Goal: Understand process/instructions: Learn about a topic

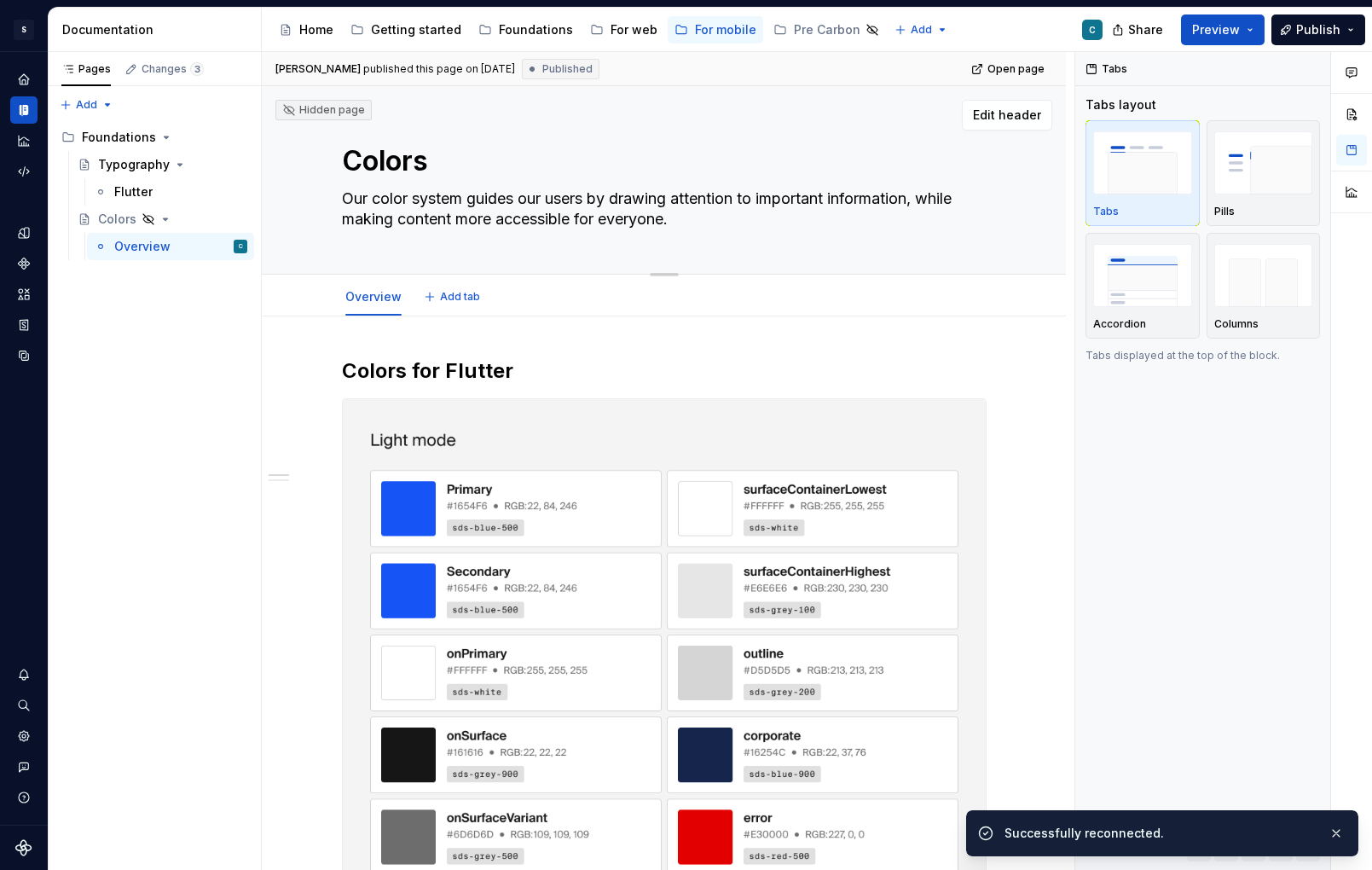
type textarea "*"
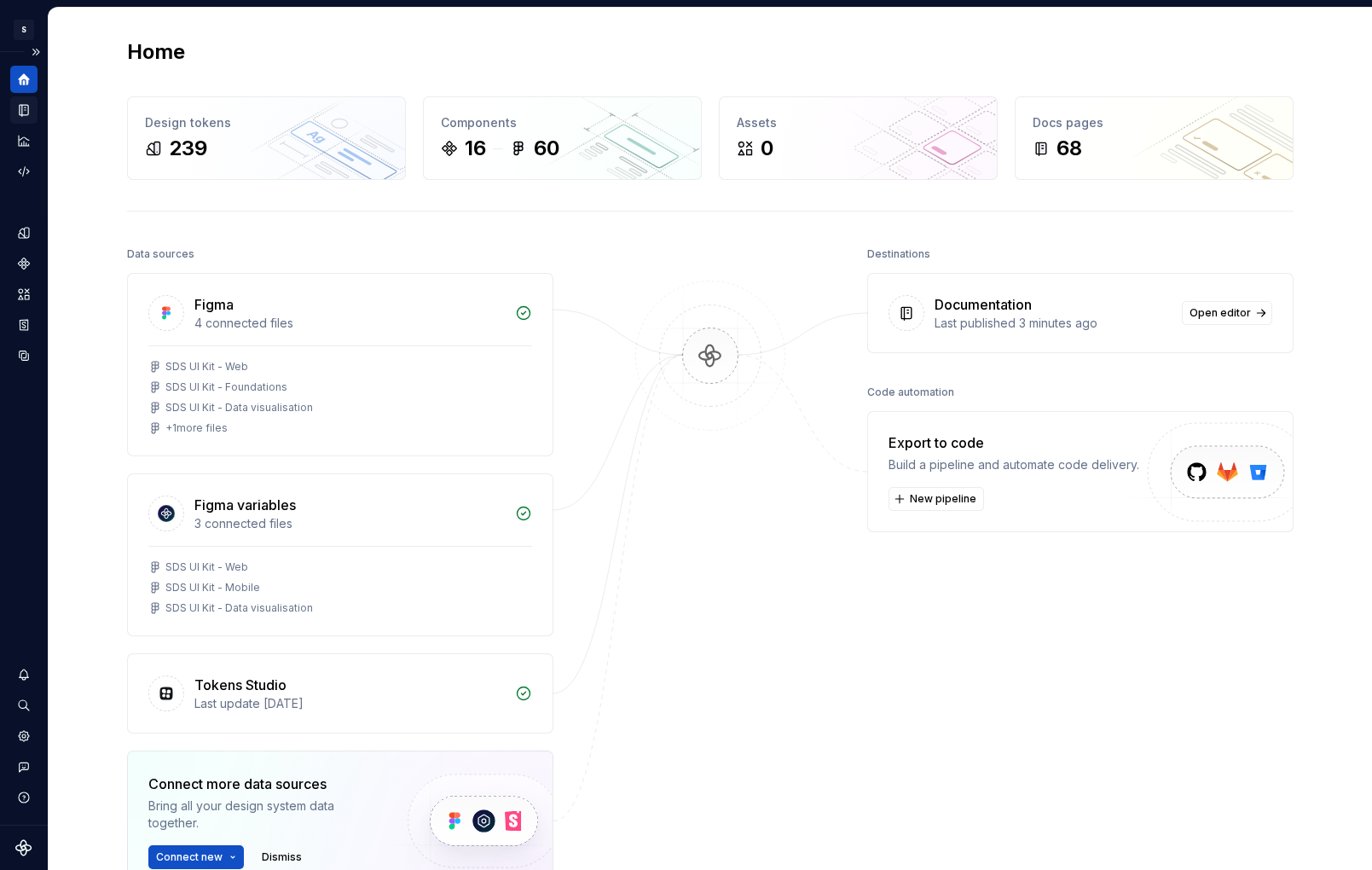
click at [26, 115] on icon "Documentation" at bounding box center [23, 110] width 9 height 11
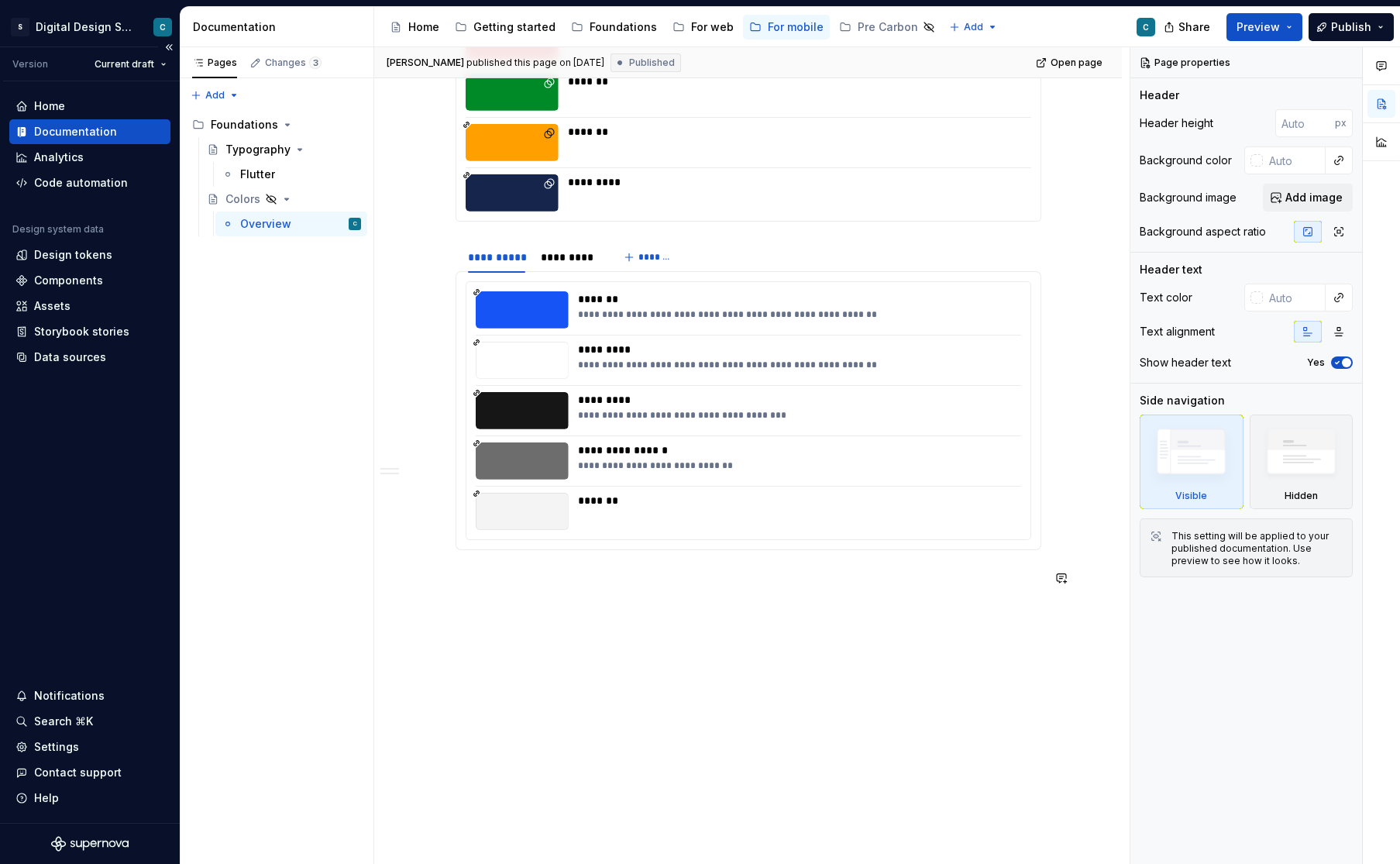
scroll to position [2339, 0]
click at [431, 581] on button "button" at bounding box center [422, 577] width 22 height 22
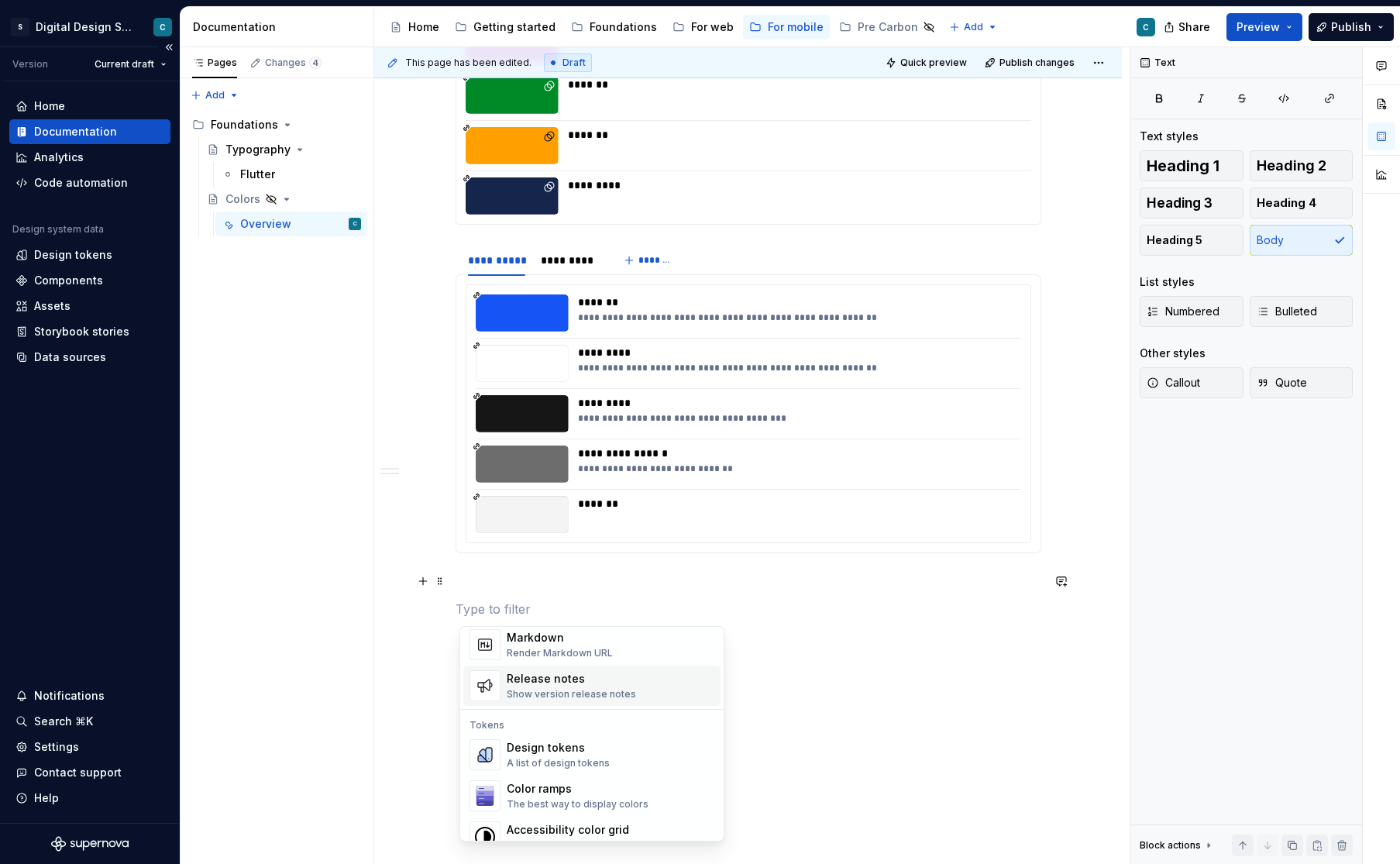
scroll to position [1051, 0]
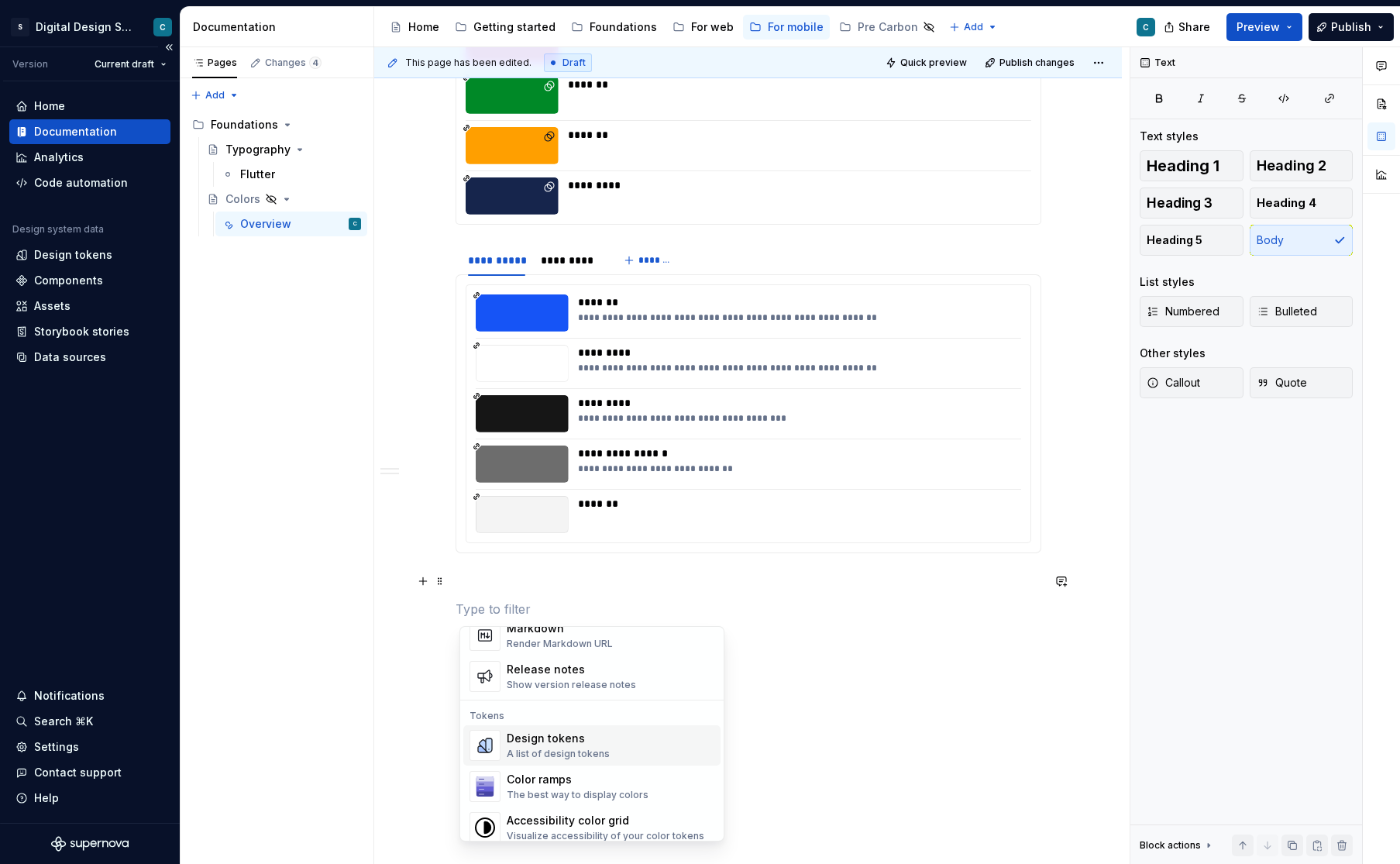
click at [544, 745] on div "Design tokens" at bounding box center [558, 739] width 103 height 16
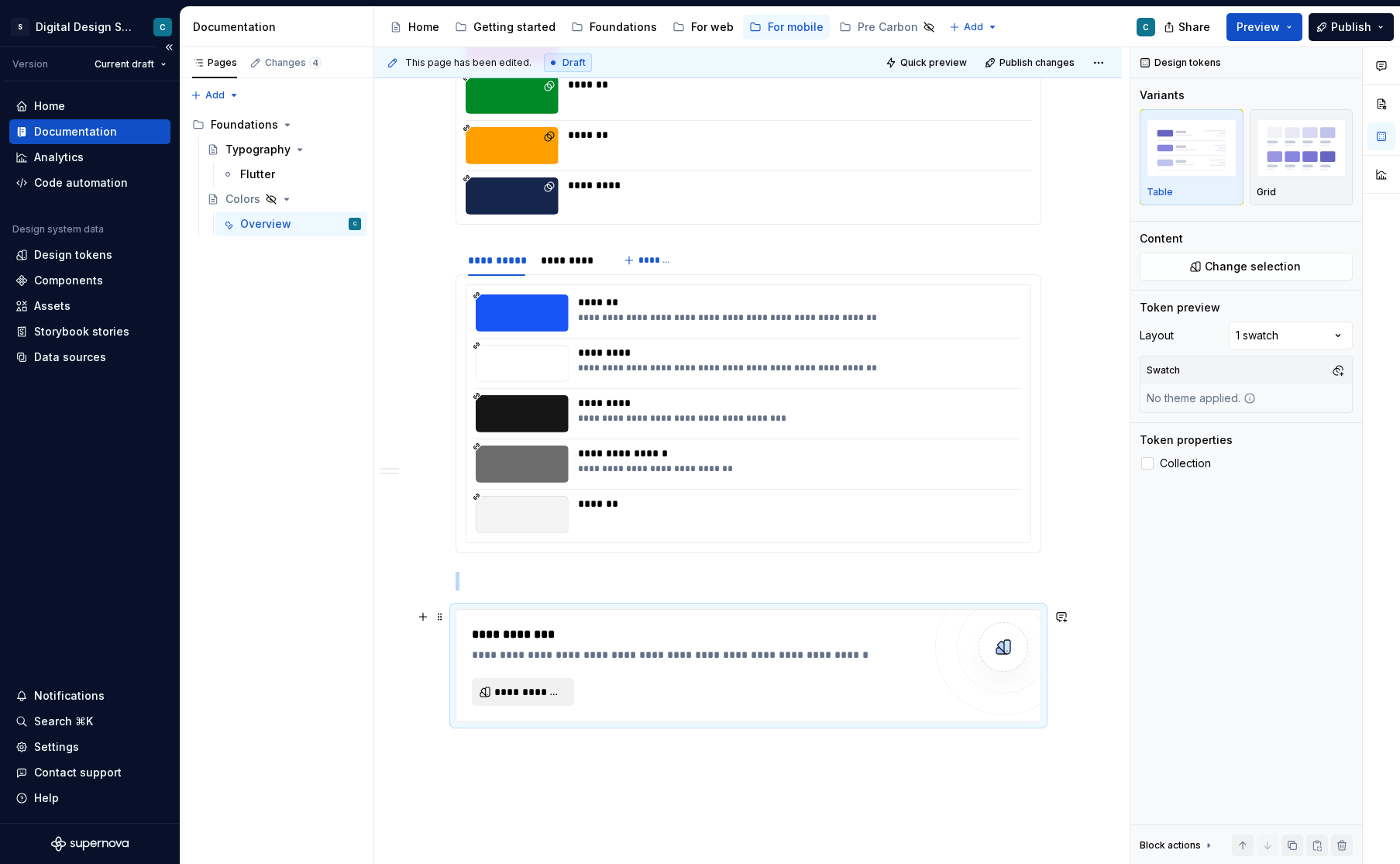
click at [532, 692] on span "**********" at bounding box center [529, 692] width 70 height 16
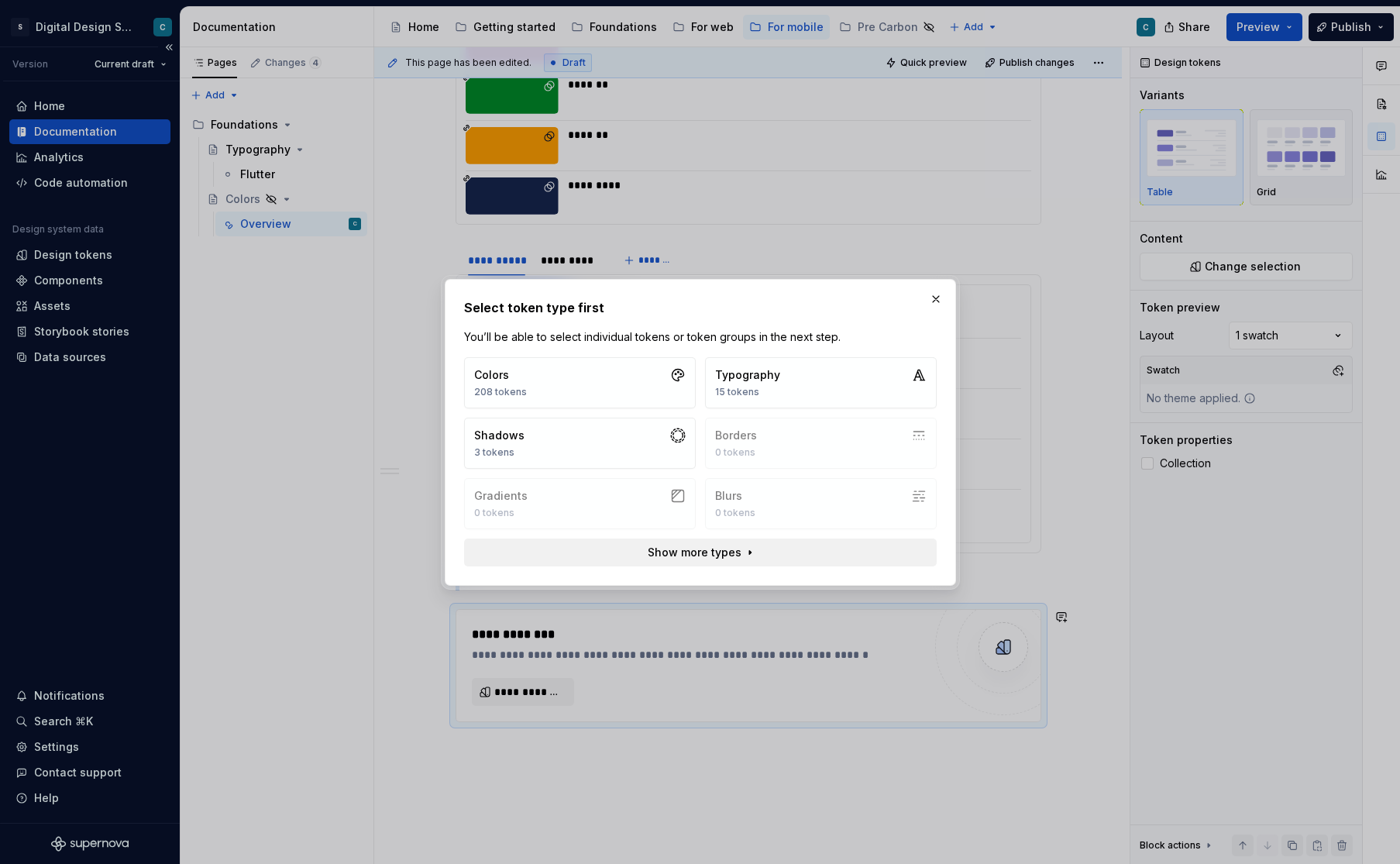
click at [693, 551] on span "Show more types" at bounding box center [694, 552] width 94 height 16
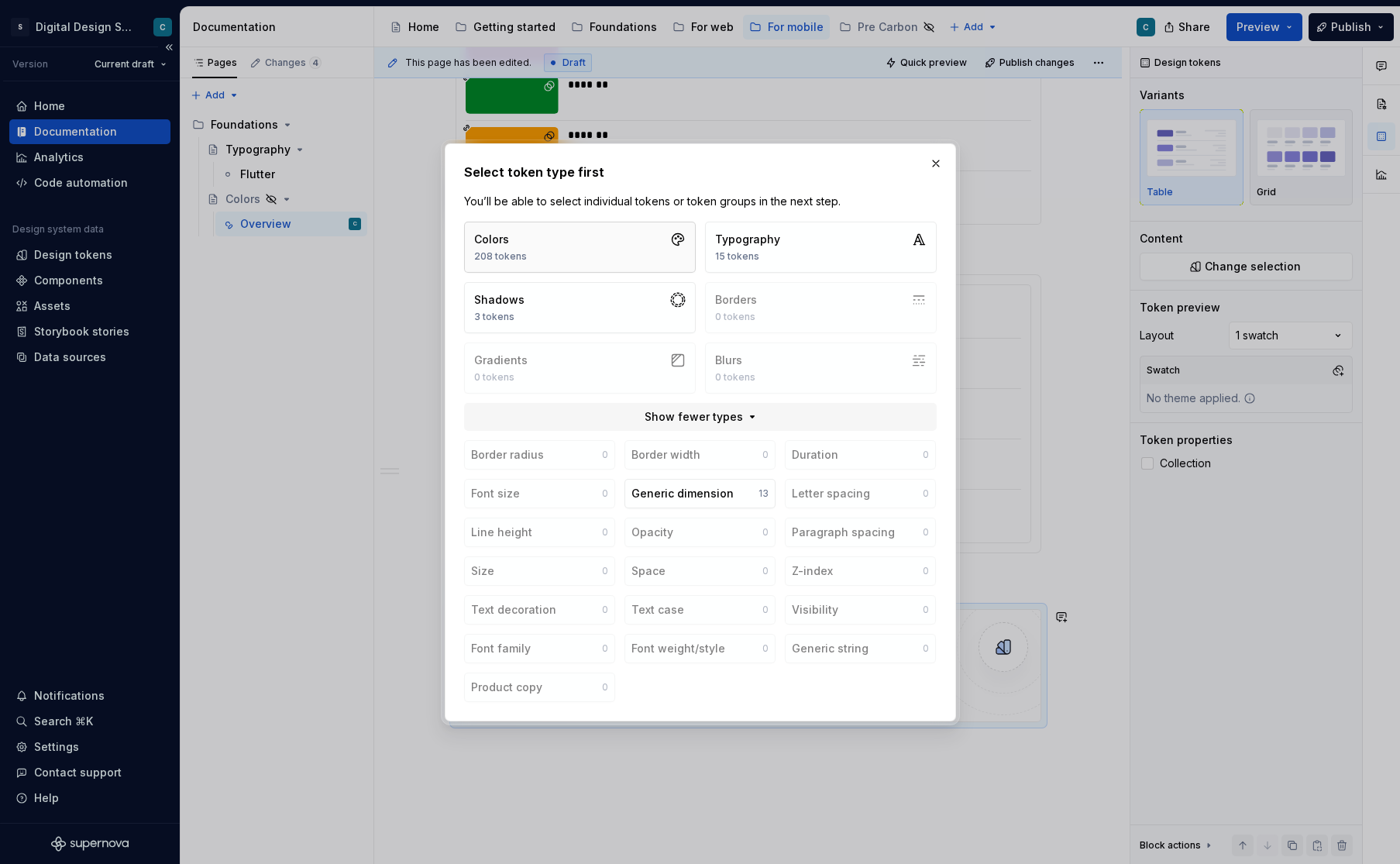
click at [643, 252] on button "Colors 208 tokens" at bounding box center [580, 246] width 232 height 51
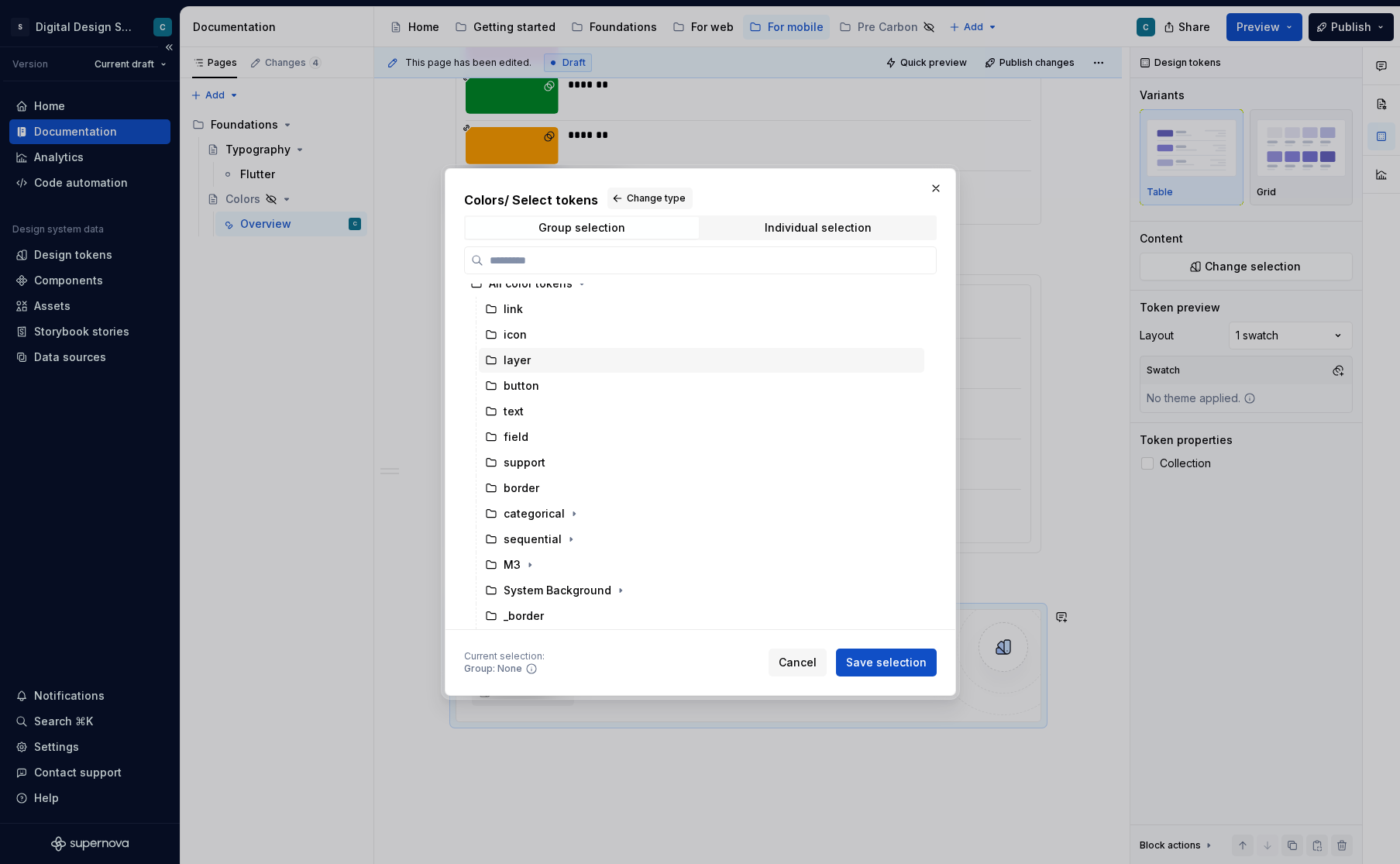
scroll to position [12, 0]
click at [775, 233] on div "Individual selection" at bounding box center [818, 227] width 107 height 12
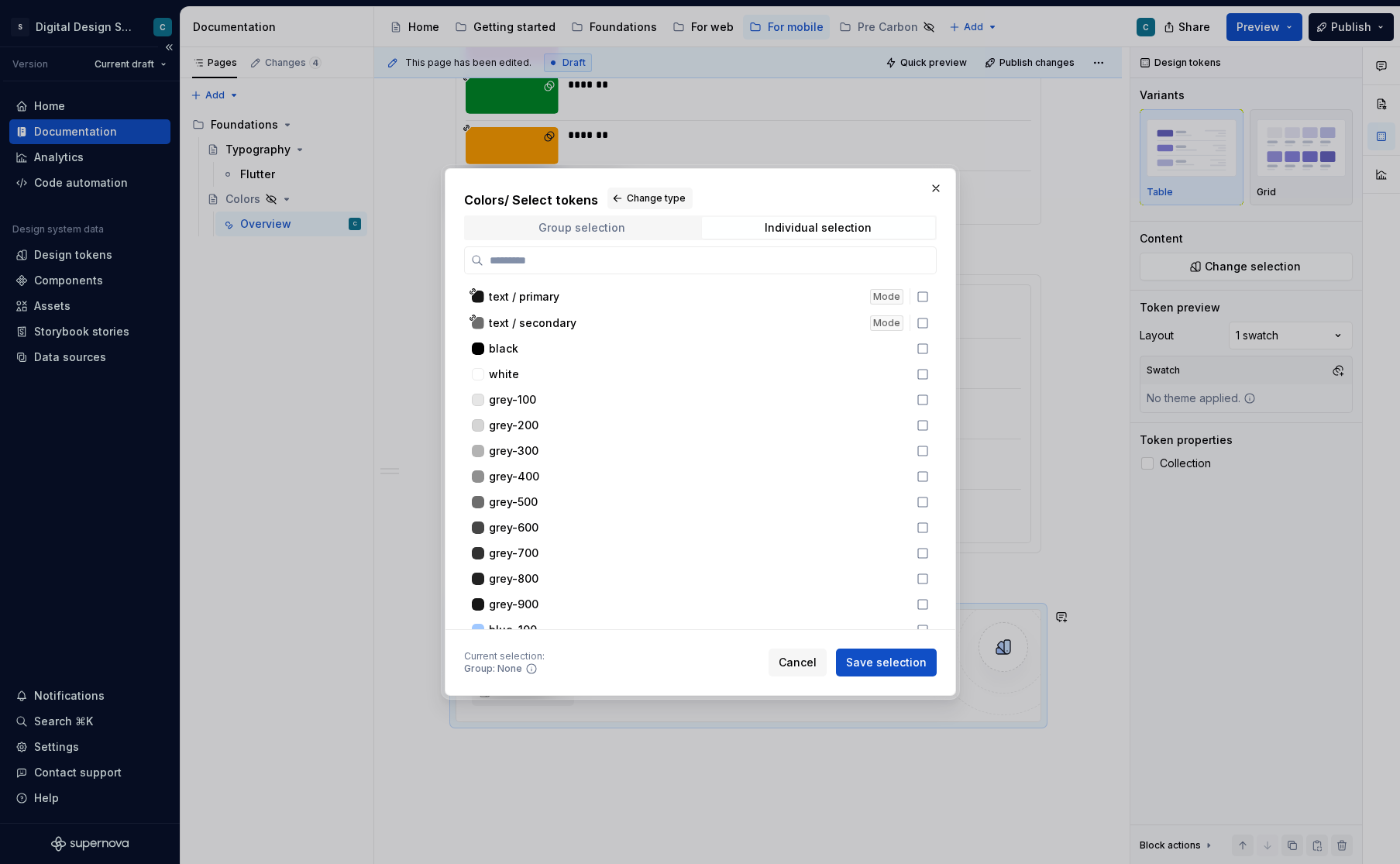
click at [610, 236] on span "Group selection" at bounding box center [582, 227] width 233 height 22
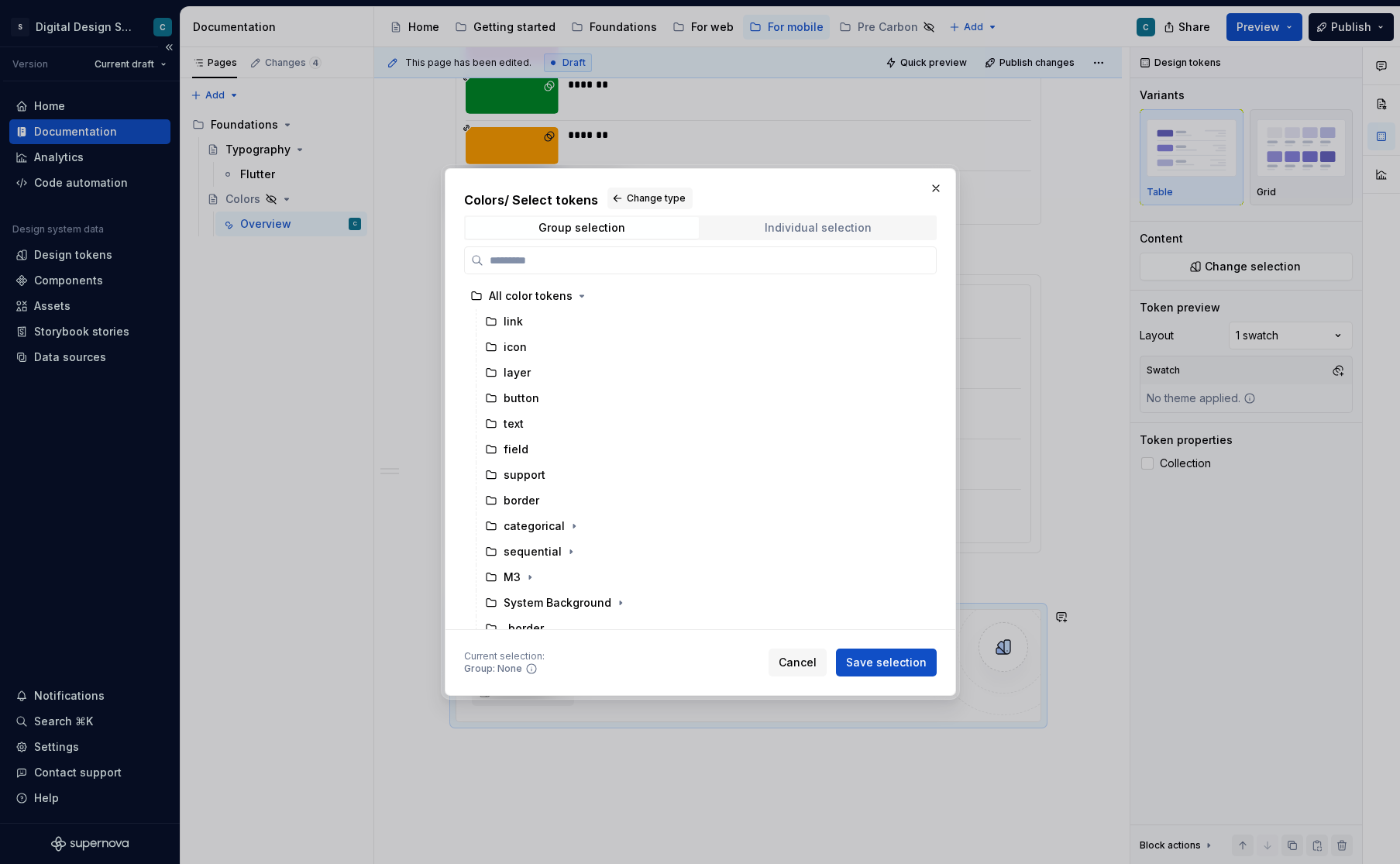
click at [791, 226] on div "Individual selection" at bounding box center [818, 227] width 107 height 12
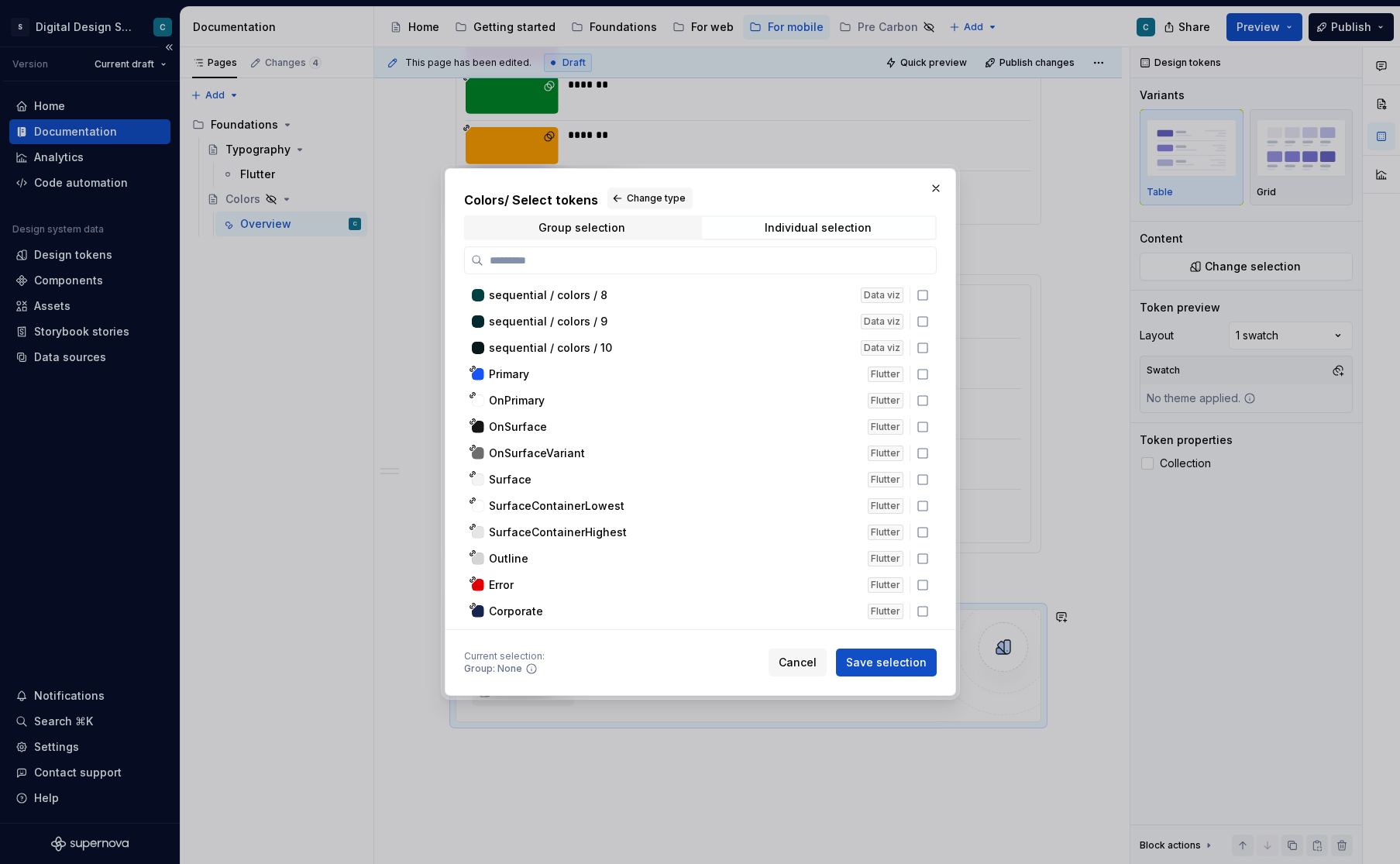
scroll to position [4838, 0]
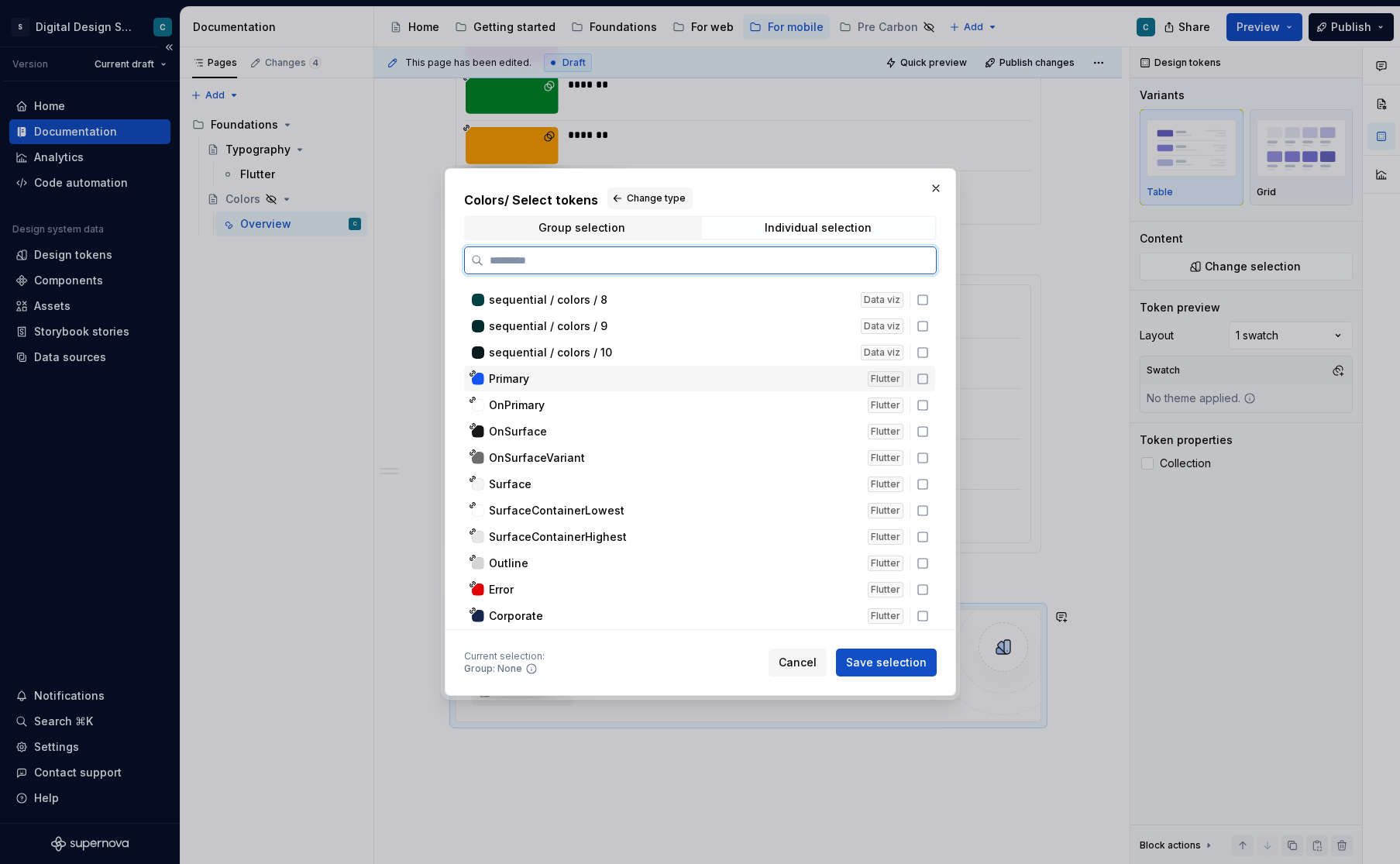
click at [929, 377] on icon at bounding box center [923, 379] width 12 height 12
click at [927, 402] on icon at bounding box center [923, 405] width 12 height 12
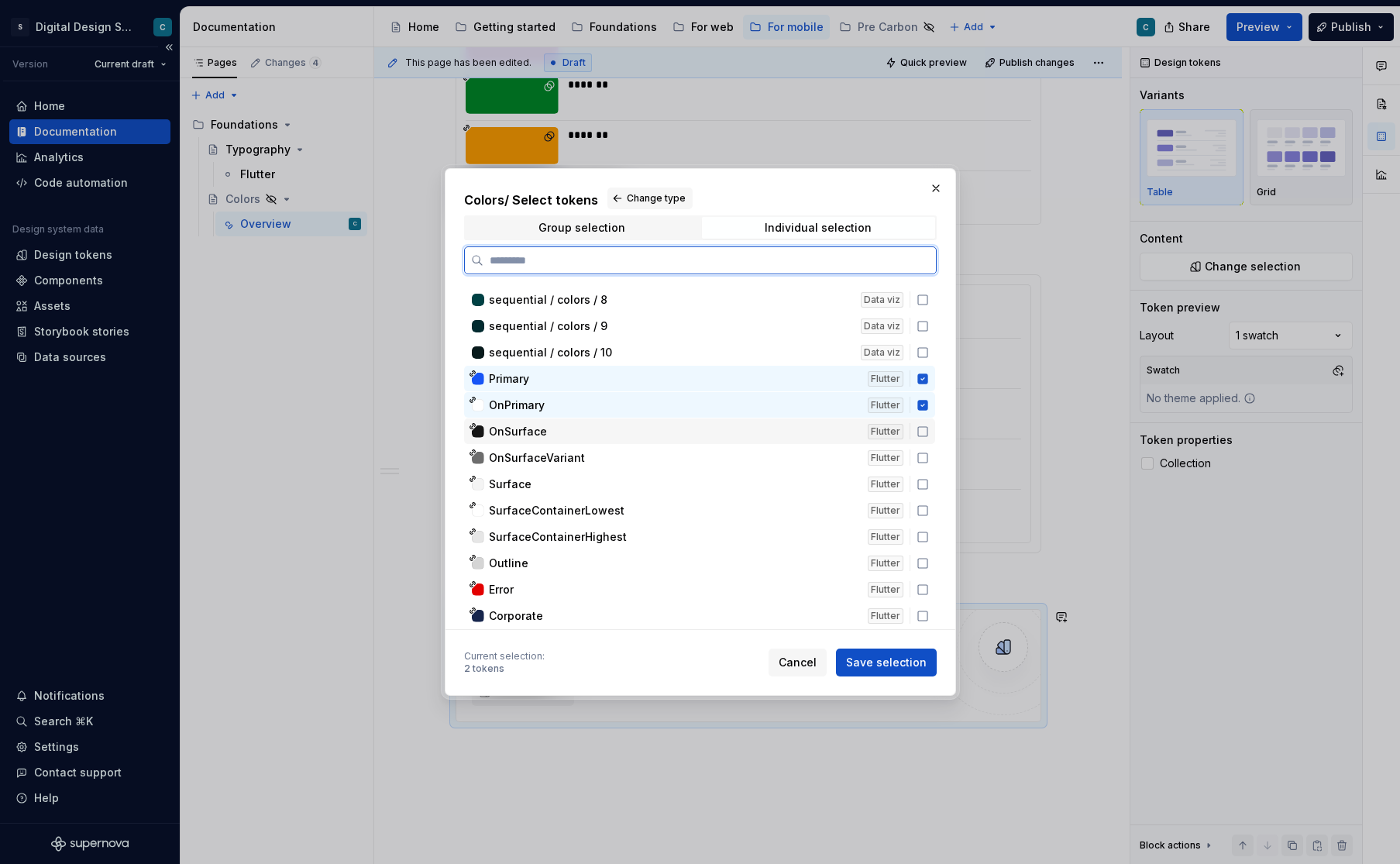
click at [929, 432] on icon at bounding box center [923, 431] width 12 height 12
click at [929, 460] on icon at bounding box center [923, 458] width 12 height 12
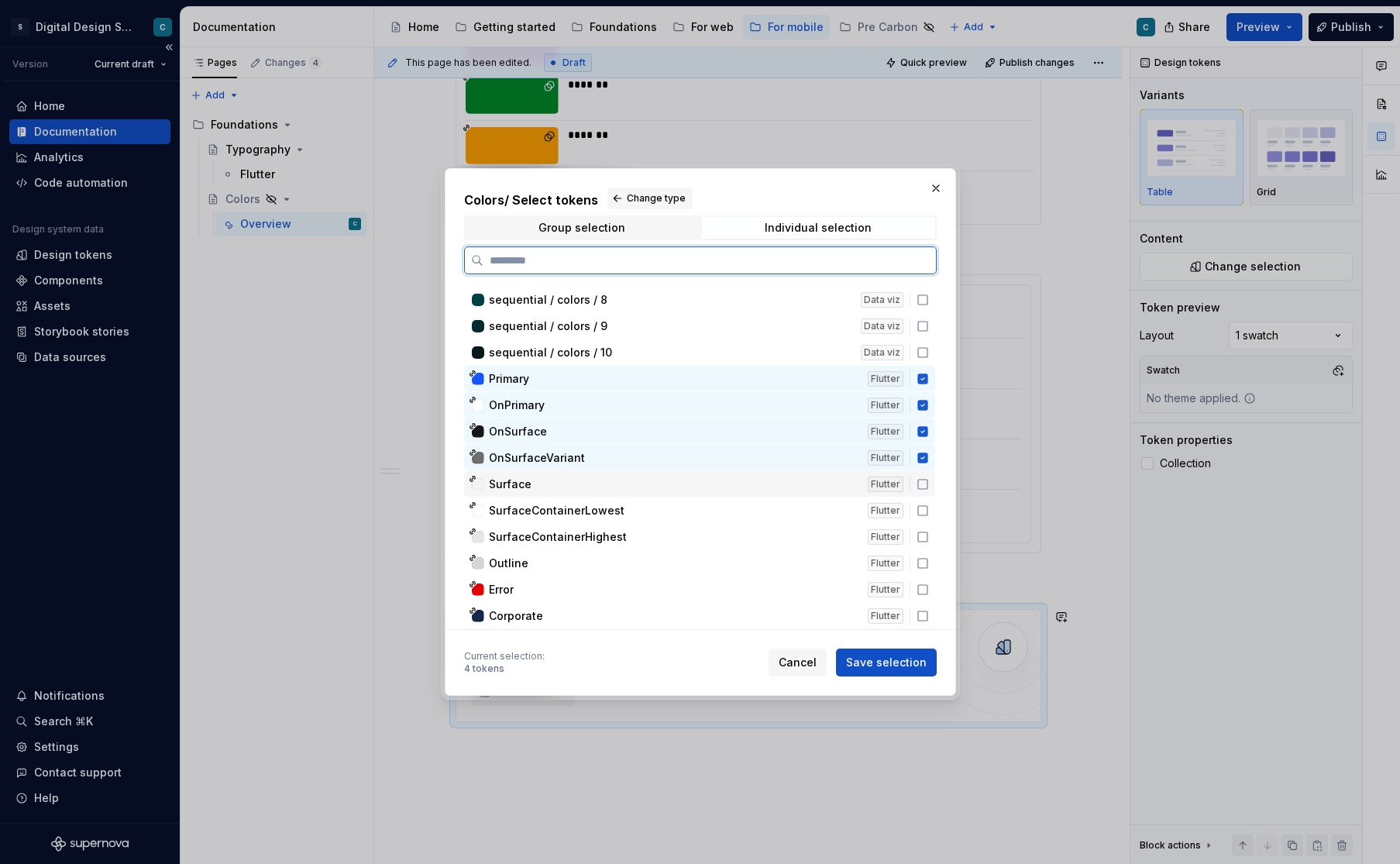
click at [929, 483] on icon at bounding box center [923, 484] width 12 height 12
click at [928, 516] on icon at bounding box center [923, 510] width 12 height 12
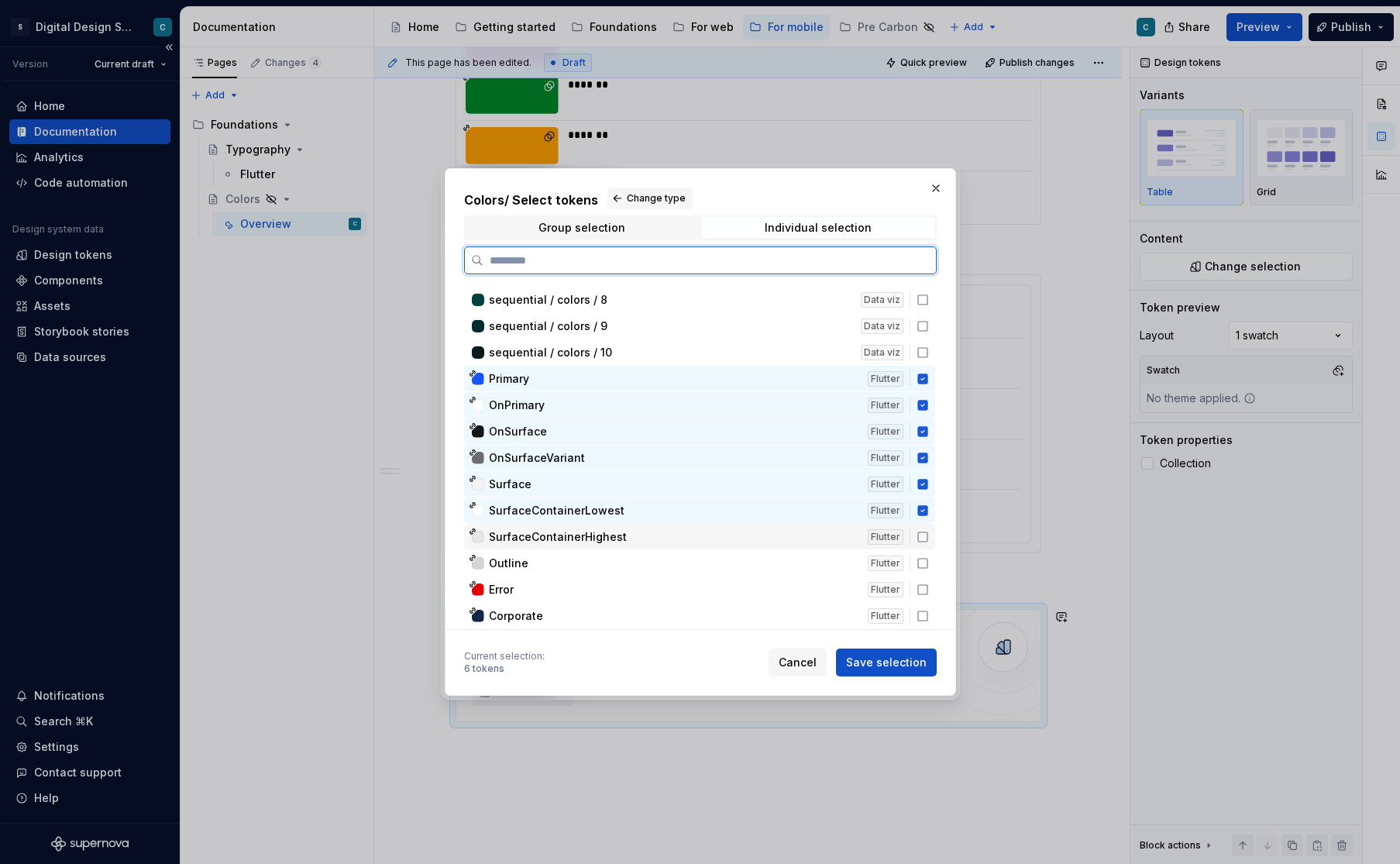
click at [929, 533] on icon at bounding box center [923, 537] width 12 height 12
click at [929, 561] on icon at bounding box center [923, 564] width 12 height 12
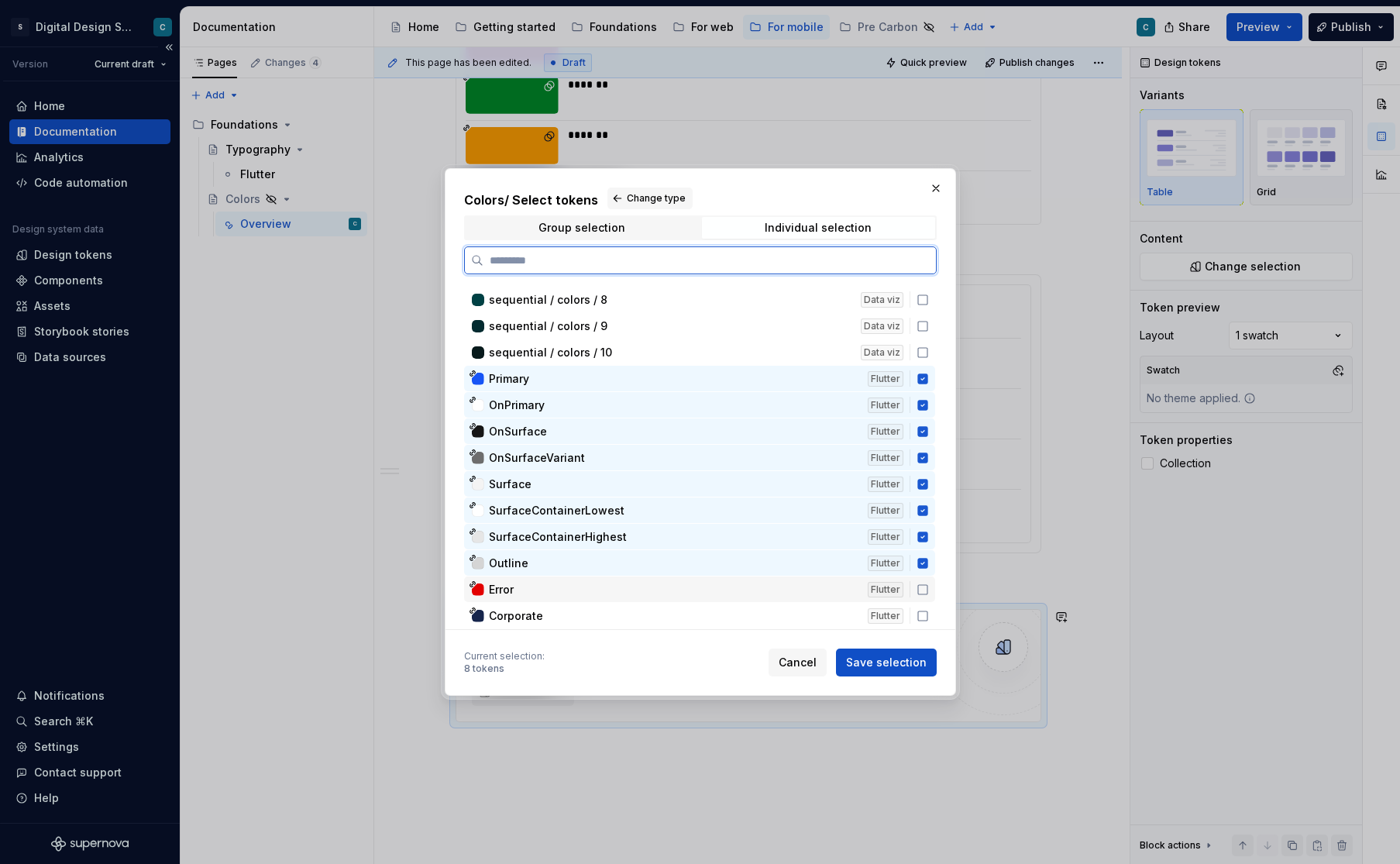
click at [929, 587] on icon at bounding box center [923, 590] width 12 height 12
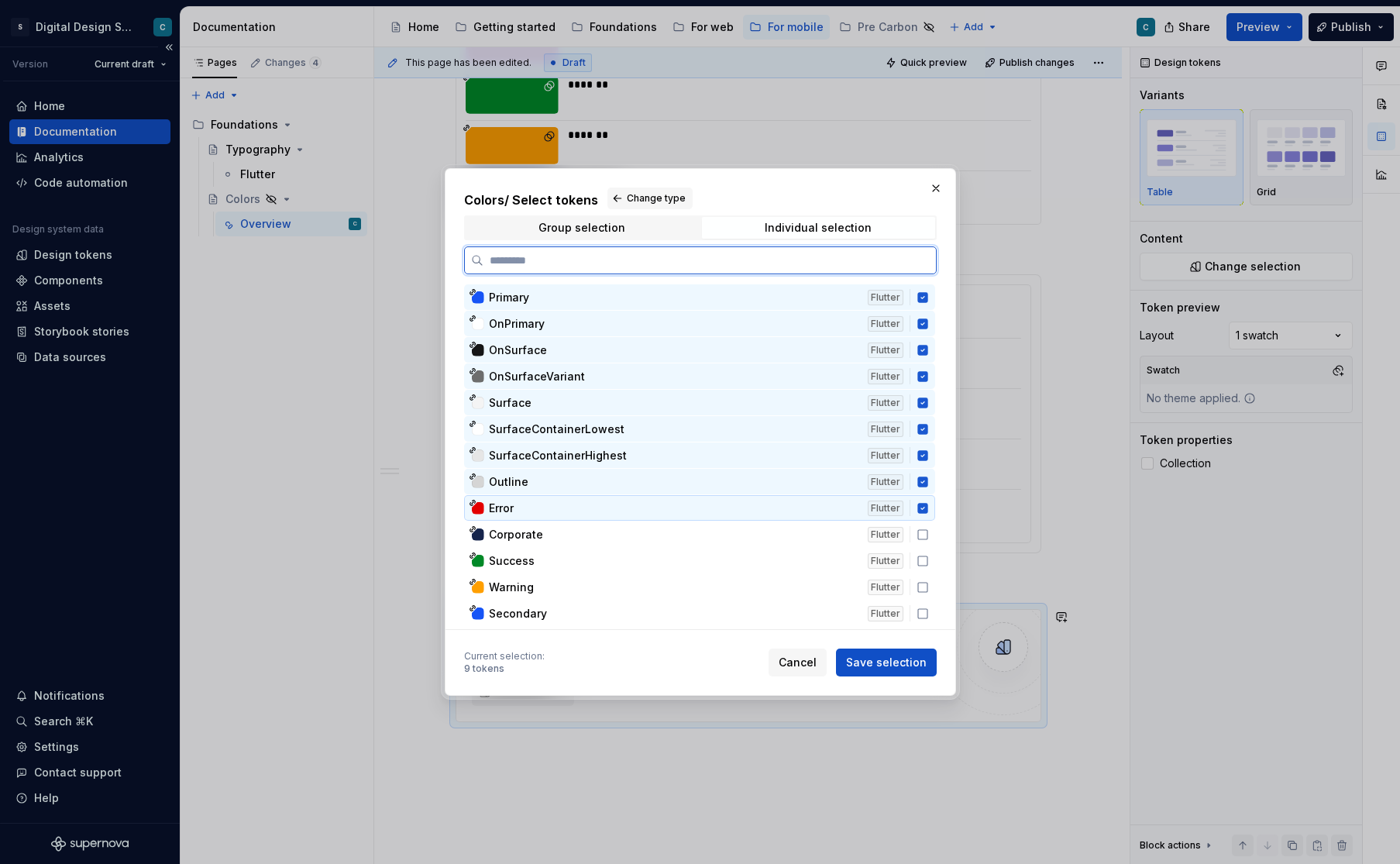
scroll to position [4920, 0]
click at [929, 531] on icon at bounding box center [923, 534] width 12 height 12
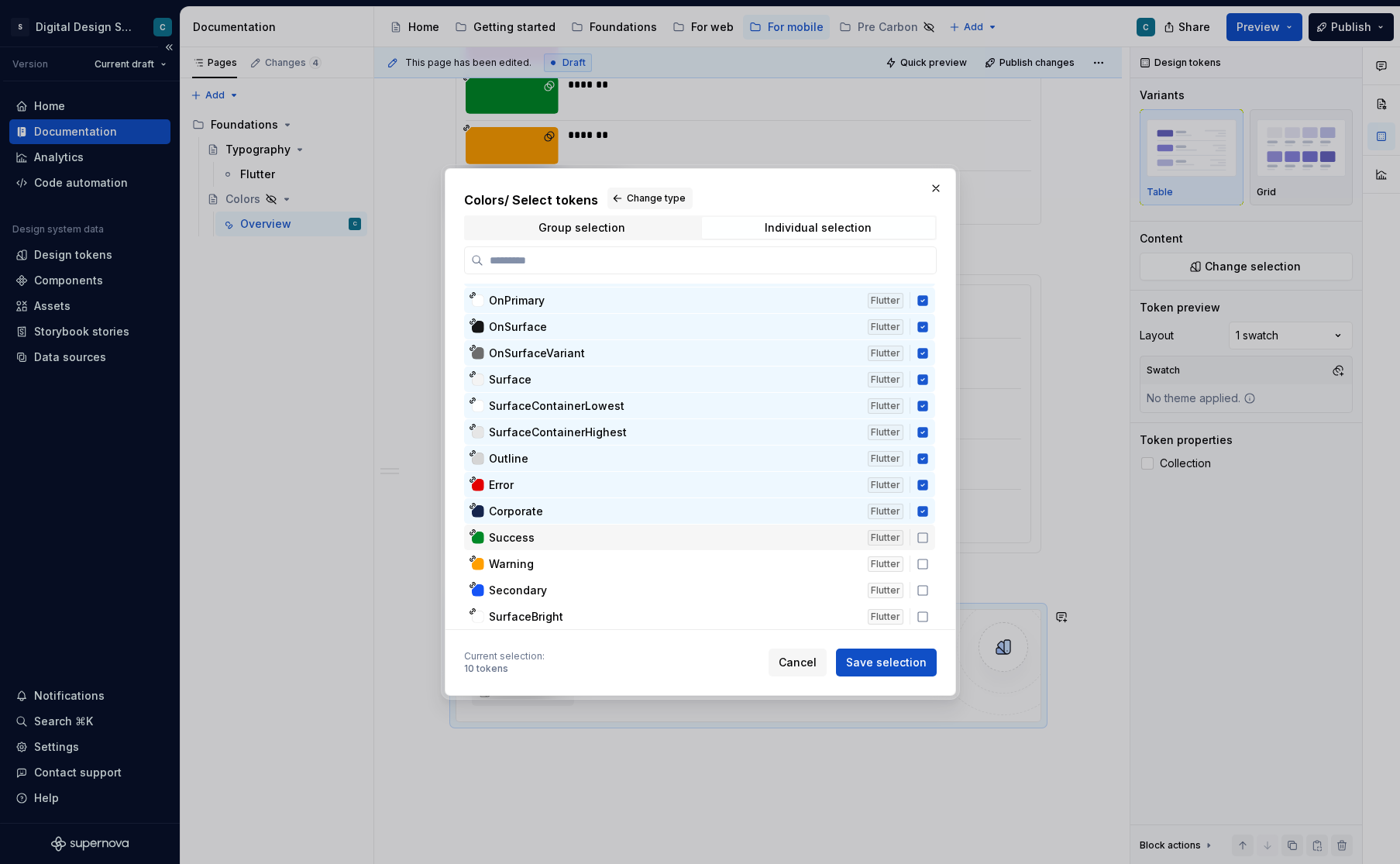
scroll to position [4931, 0]
click at [927, 535] on icon at bounding box center [923, 537] width 12 height 12
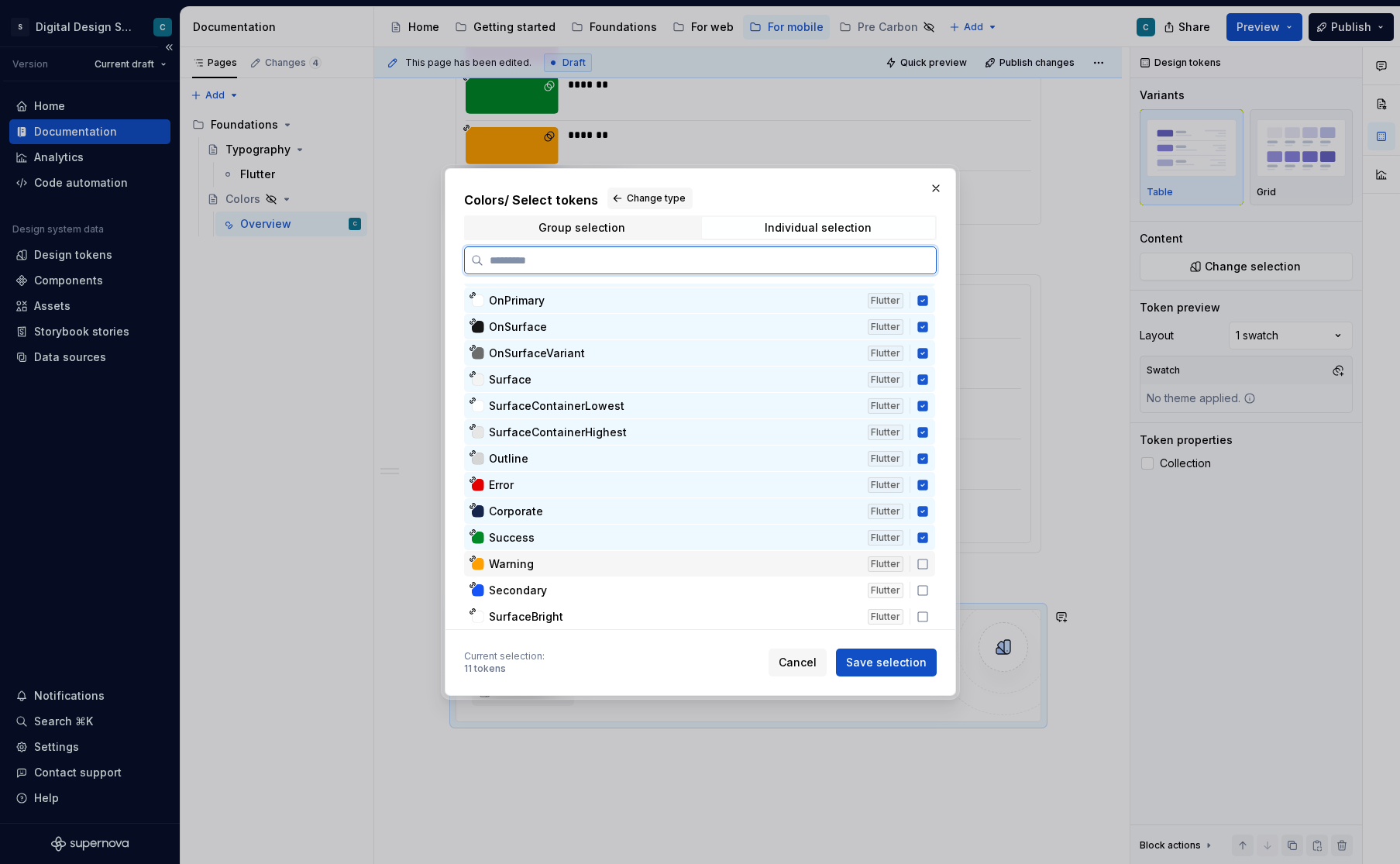
click at [927, 569] on icon at bounding box center [922, 564] width 10 height 10
click at [929, 587] on icon at bounding box center [923, 591] width 12 height 12
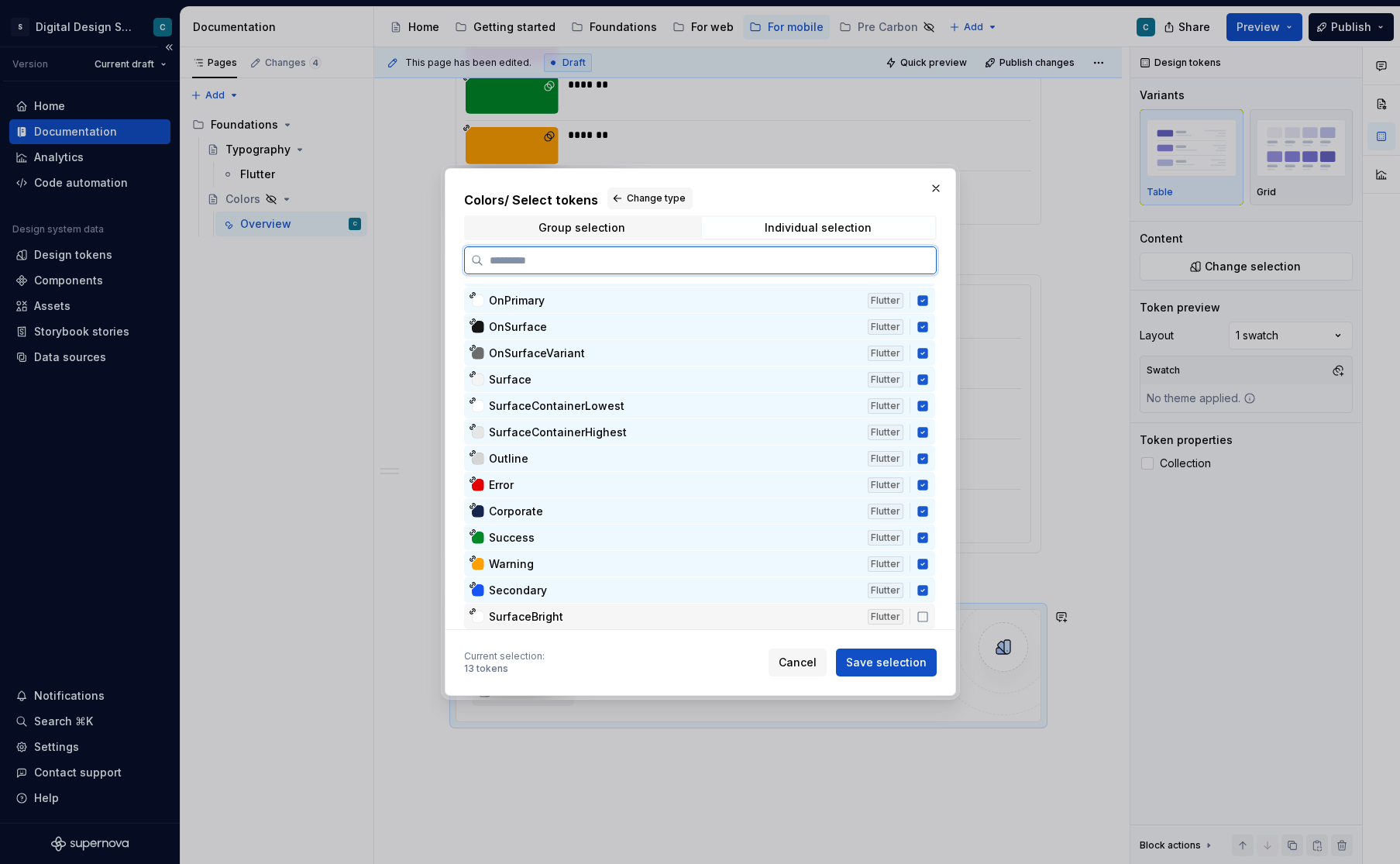
click at [929, 611] on icon at bounding box center [923, 617] width 12 height 12
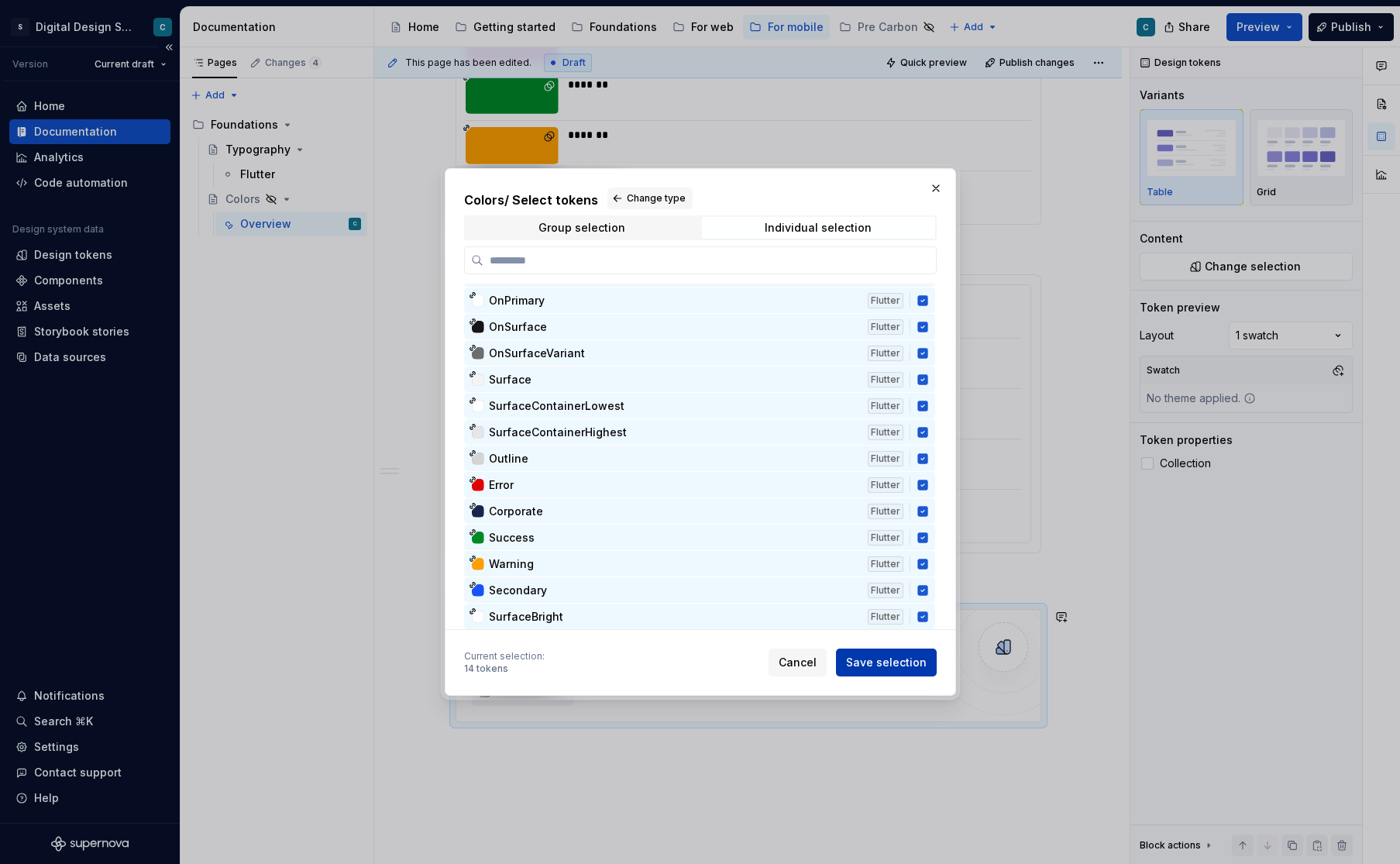
click at [885, 658] on span "Save selection" at bounding box center [886, 663] width 81 height 16
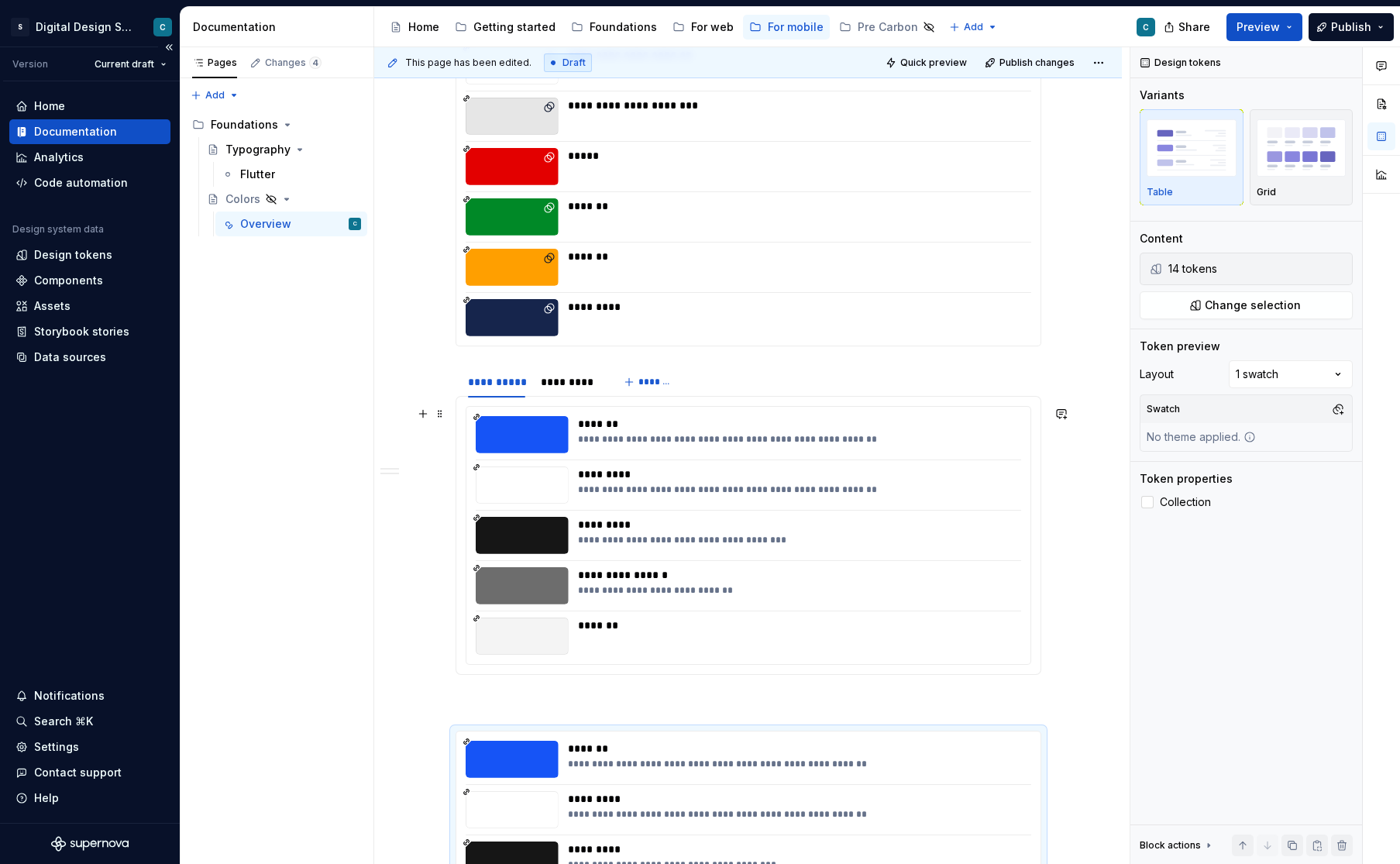
scroll to position [2168, 0]
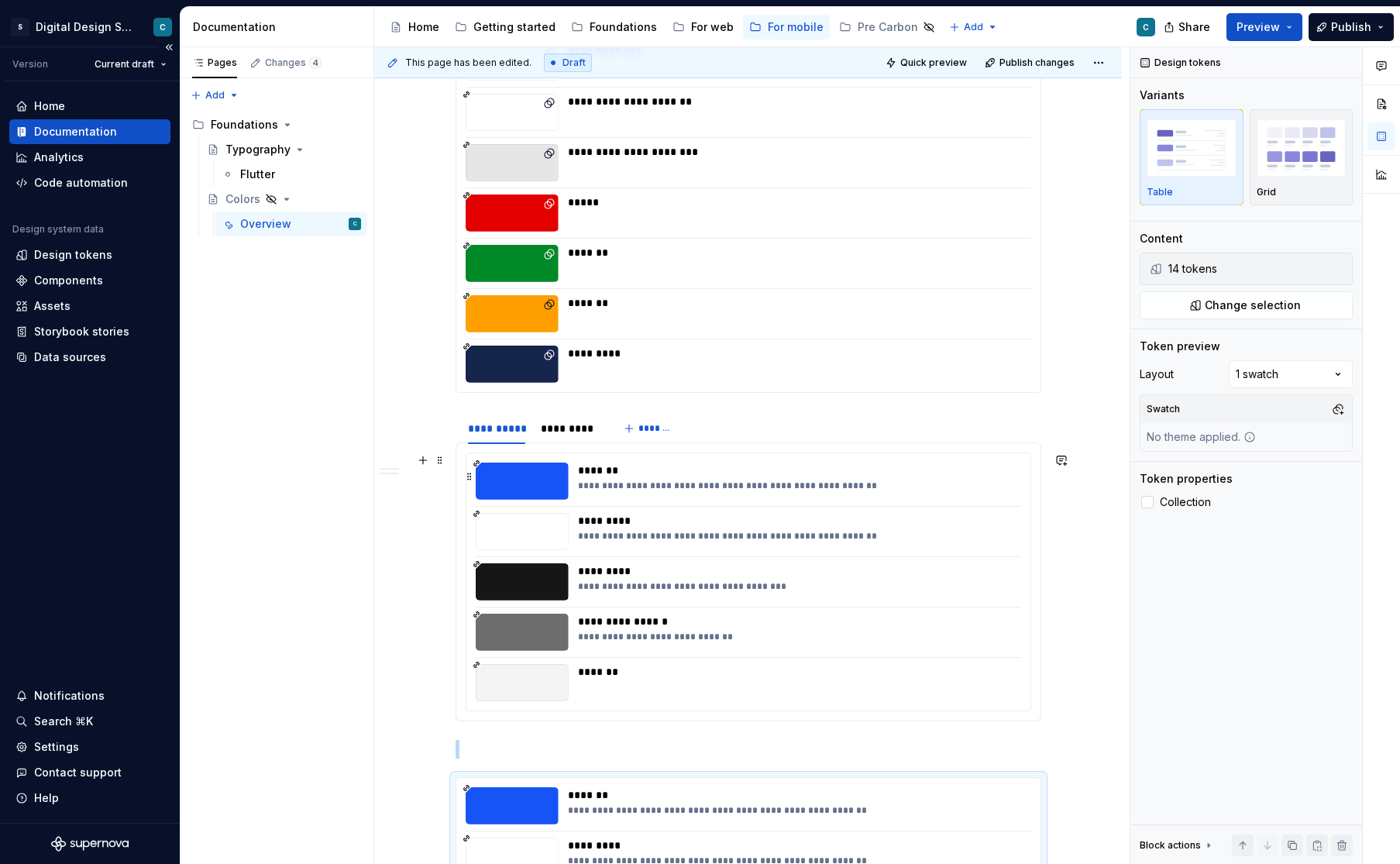
click at [615, 474] on div "*******" at bounding box center [795, 470] width 434 height 16
click at [1229, 311] on span "Change selection" at bounding box center [1253, 306] width 96 height 16
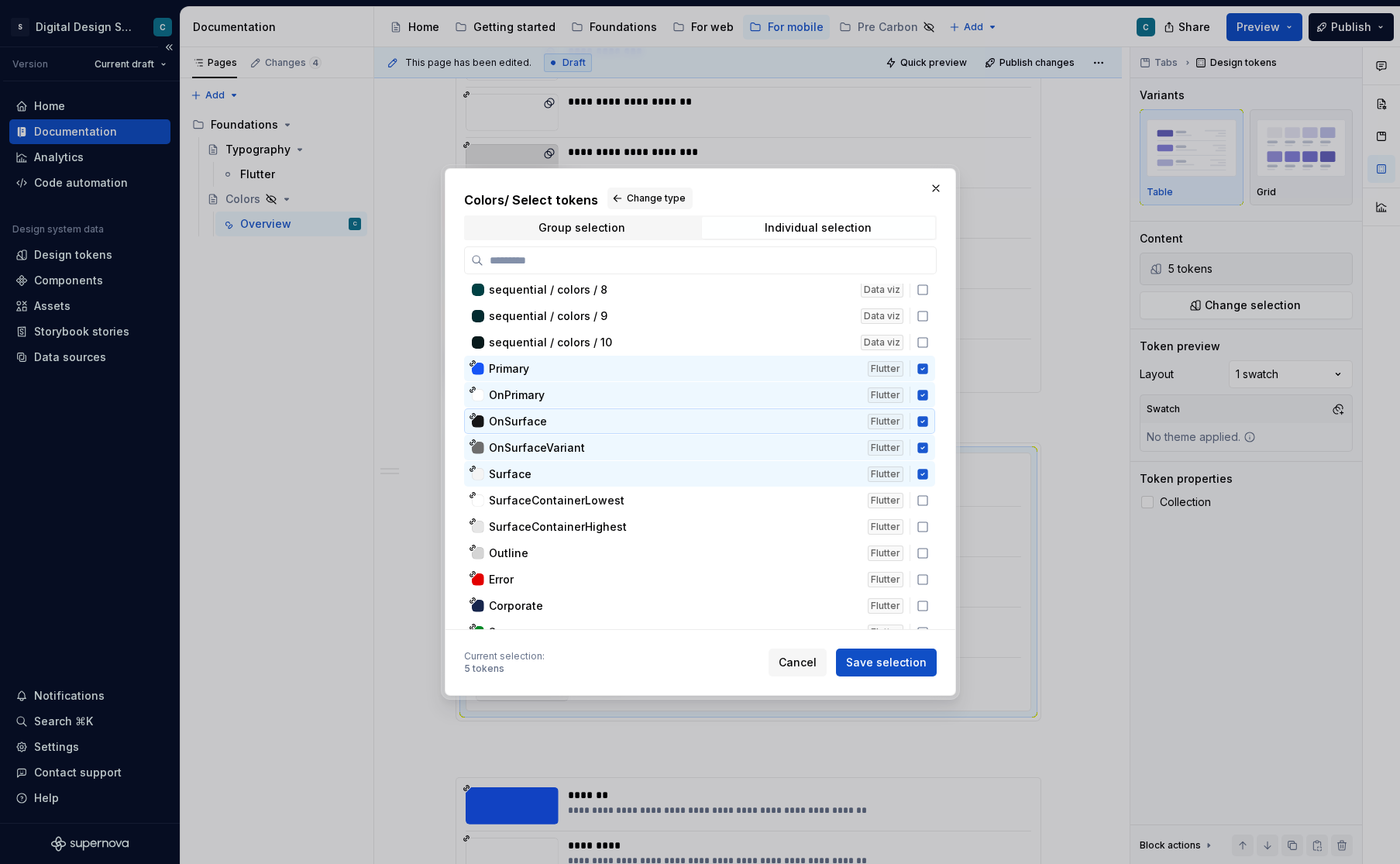
scroll to position [4857, 0]
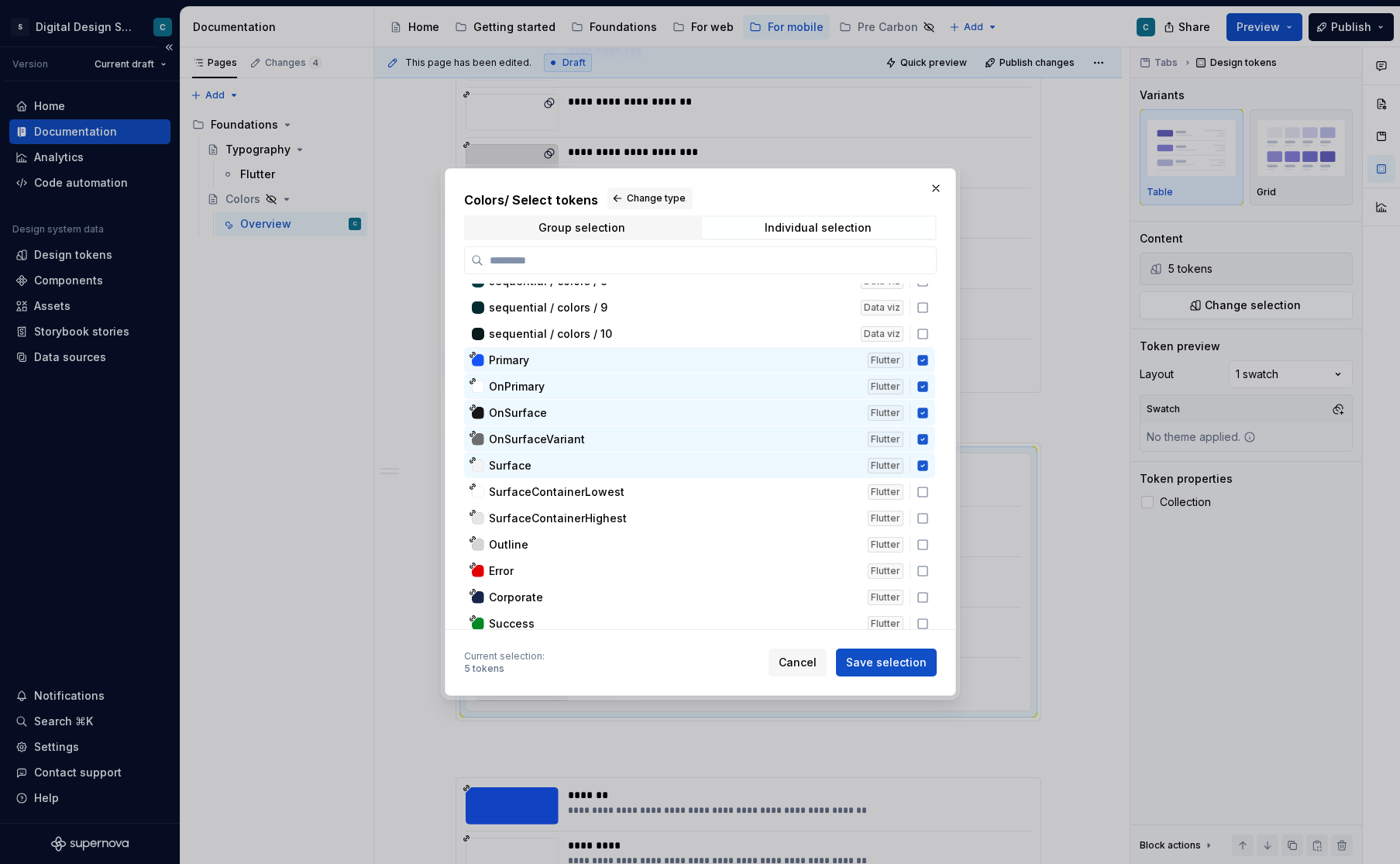
drag, startPoint x: 822, startPoint y: 182, endPoint x: 1303, endPoint y: 267, distance: 488.5
click at [1246, 269] on div "Colors / Select tokens Change type Group selection Individual selection categor…" at bounding box center [700, 432] width 1400 height 864
click at [808, 662] on span "Cancel" at bounding box center [798, 663] width 38 height 16
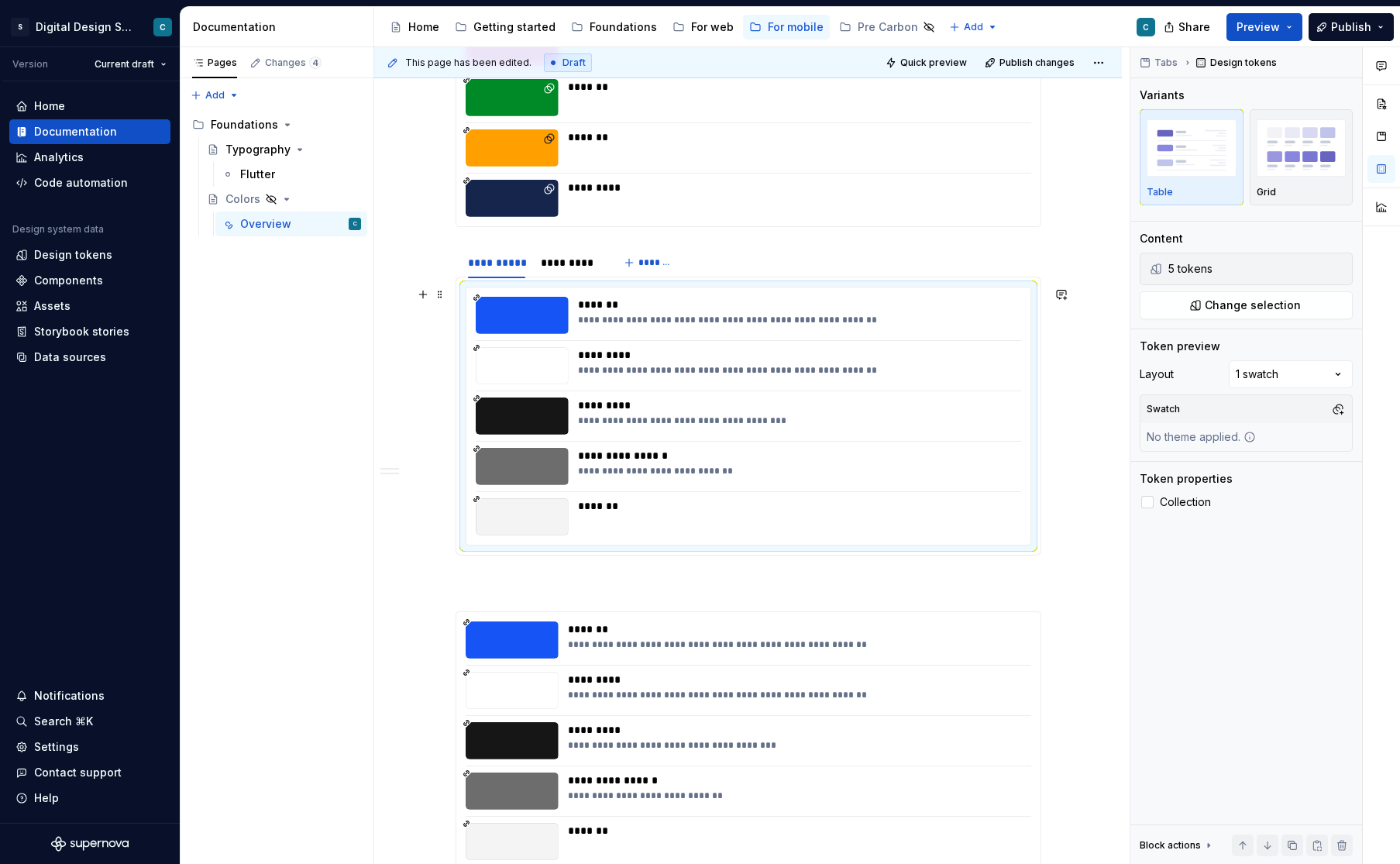
scroll to position [2379, 0]
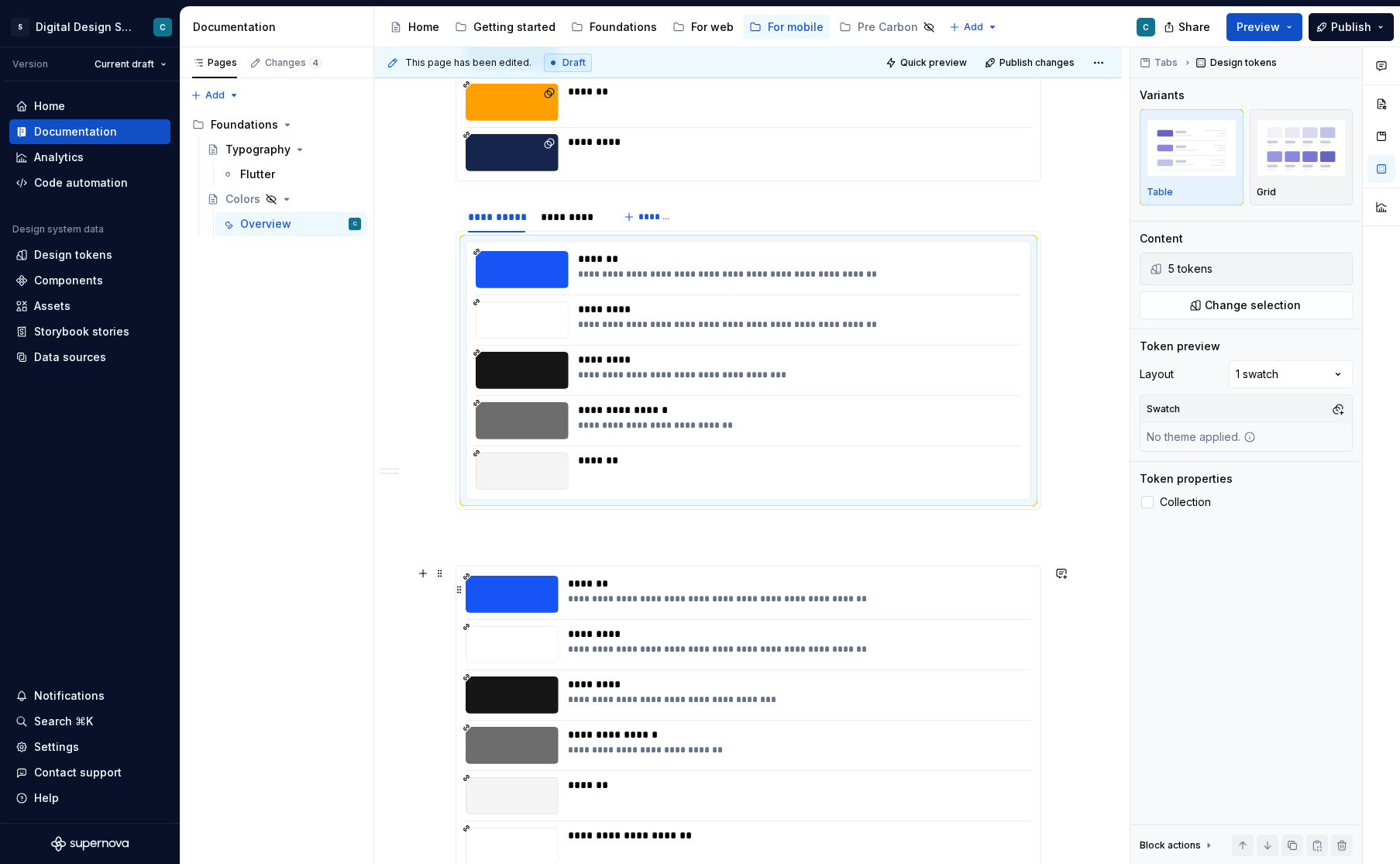
click at [1001, 597] on div "**********" at bounding box center [794, 599] width 454 height 12
click at [1246, 438] on icon at bounding box center [1249, 437] width 12 height 12
click at [1246, 436] on icon at bounding box center [1249, 437] width 12 height 12
type textarea "*"
